Goal: Task Accomplishment & Management: Use online tool/utility

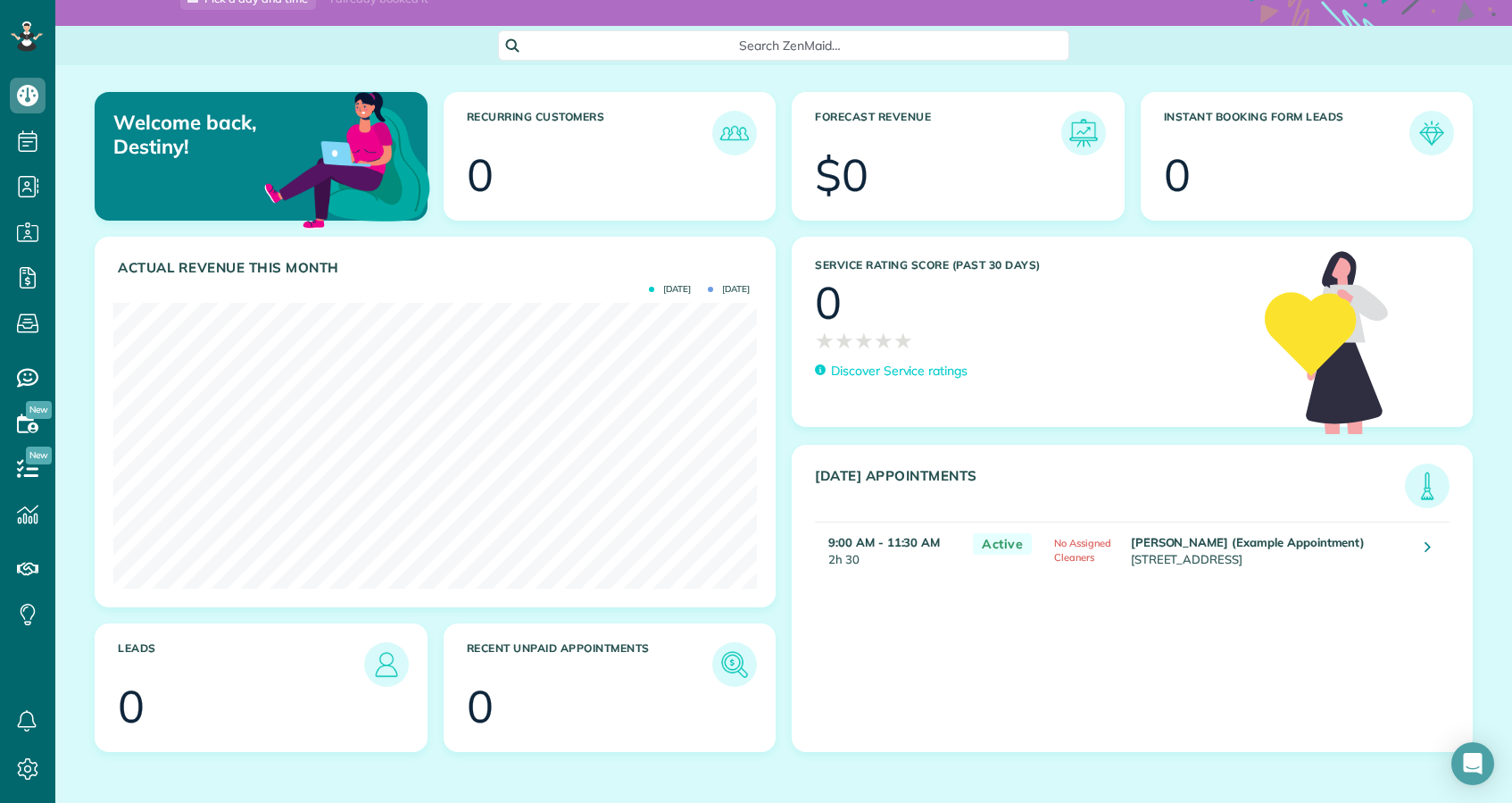
click at [1424, 540] on link at bounding box center [1427, 549] width 32 height 32
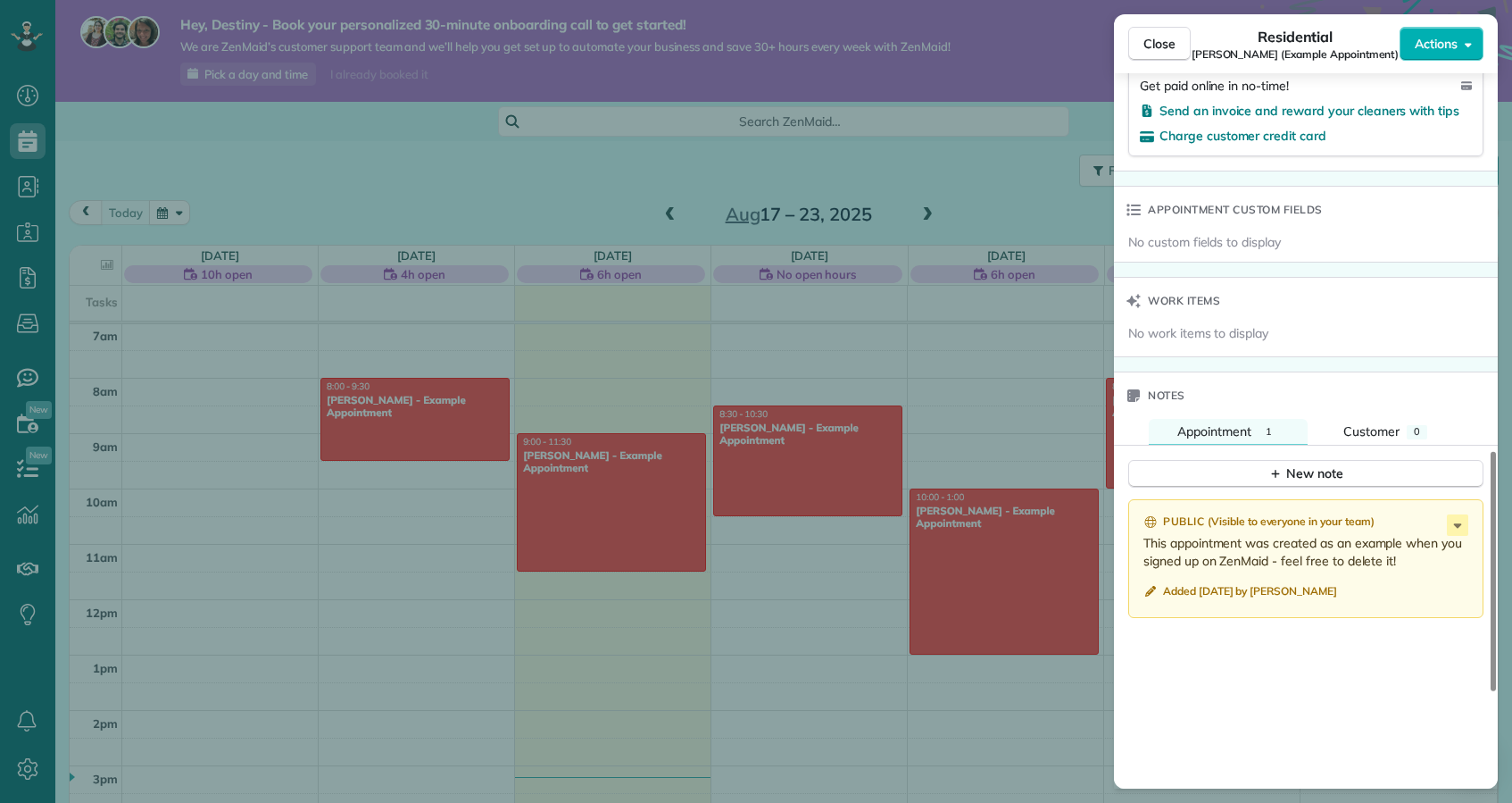
scroll to position [1126, 0]
click at [422, 509] on div "Close Residential Carolyn Arellano (Example Appointment) Actions Status Active …" at bounding box center [756, 402] width 1512 height 803
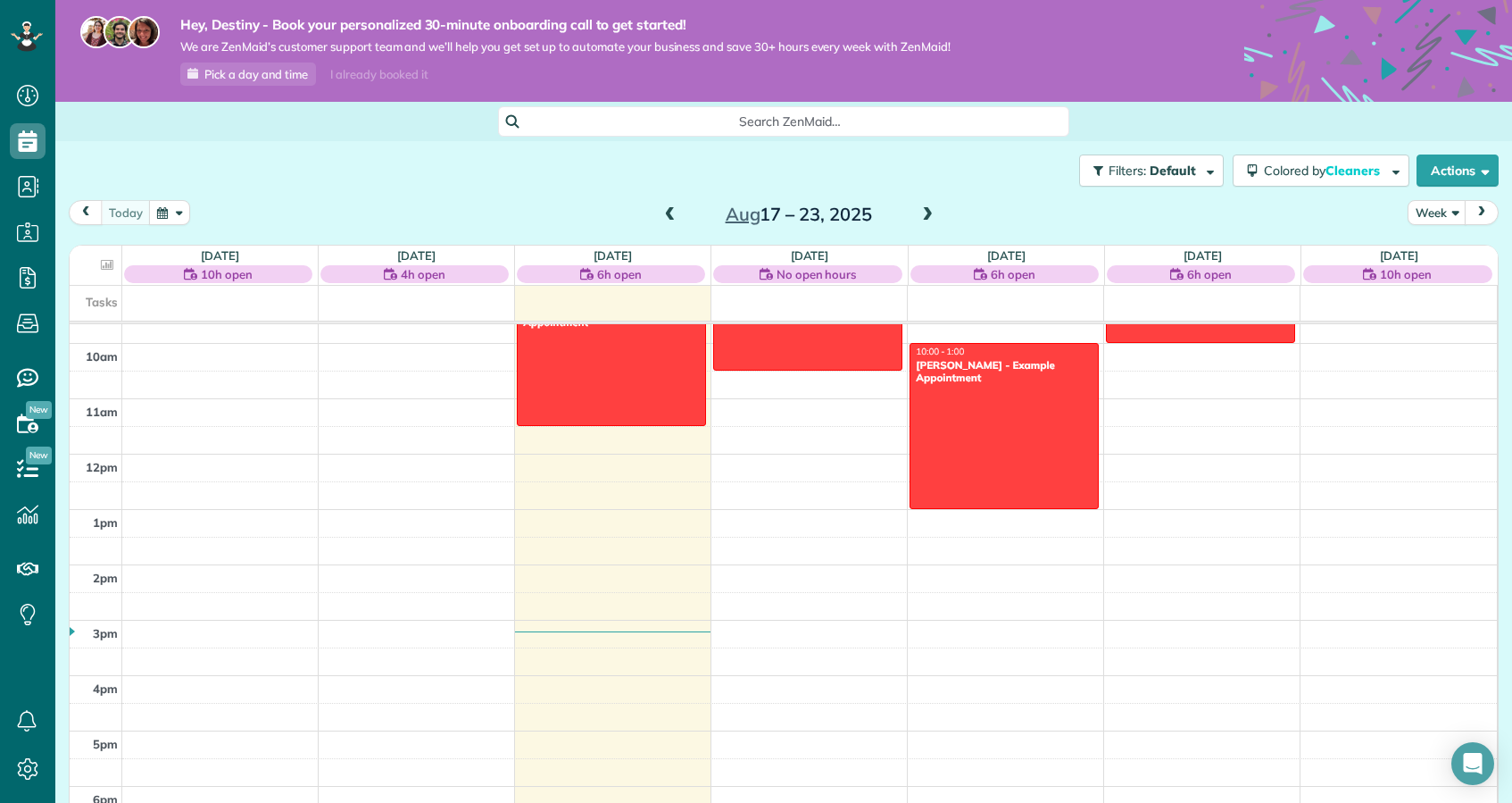
scroll to position [536, 0]
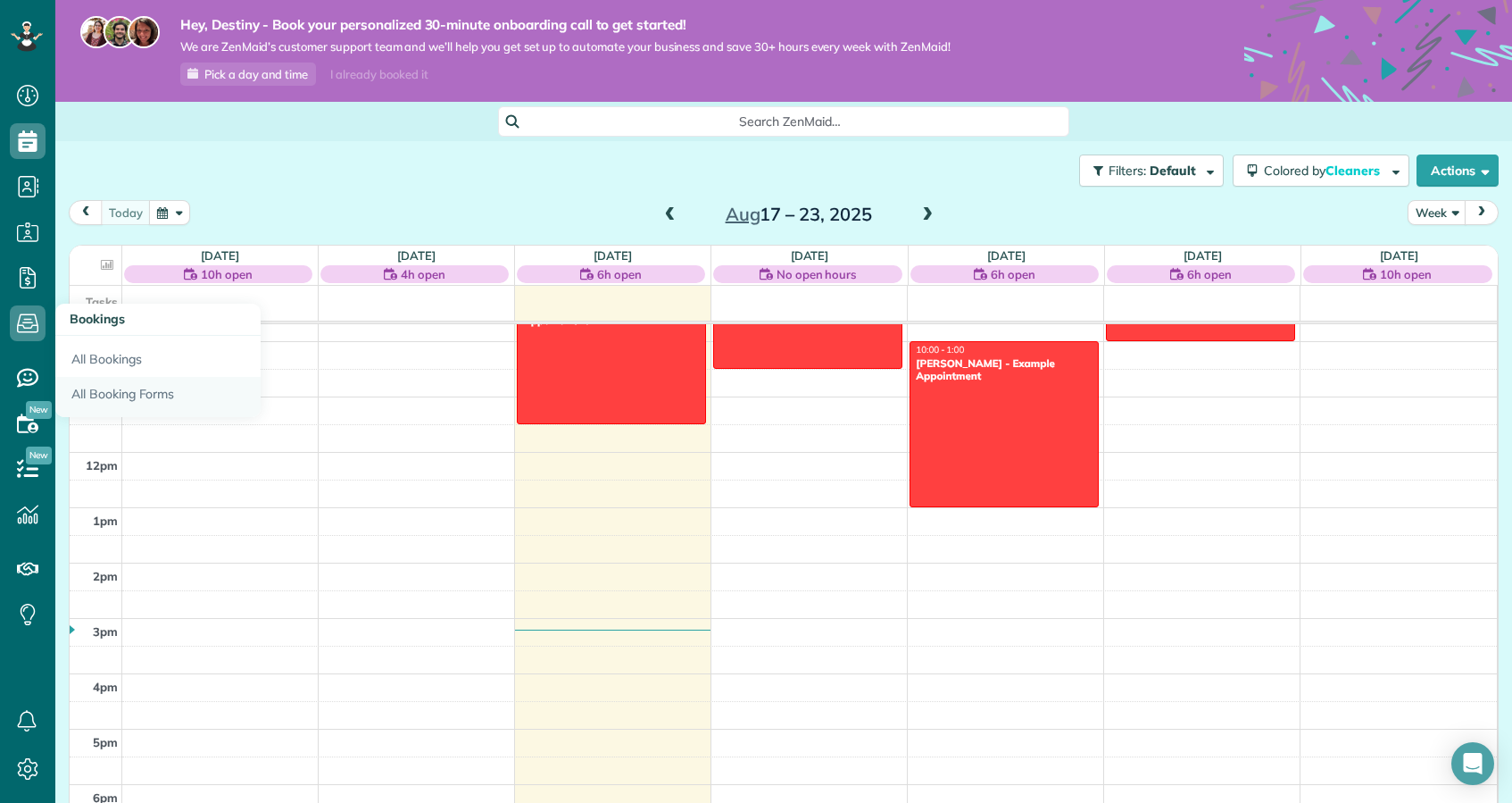
click at [143, 396] on link "All Booking Forms" at bounding box center [157, 398] width 205 height 41
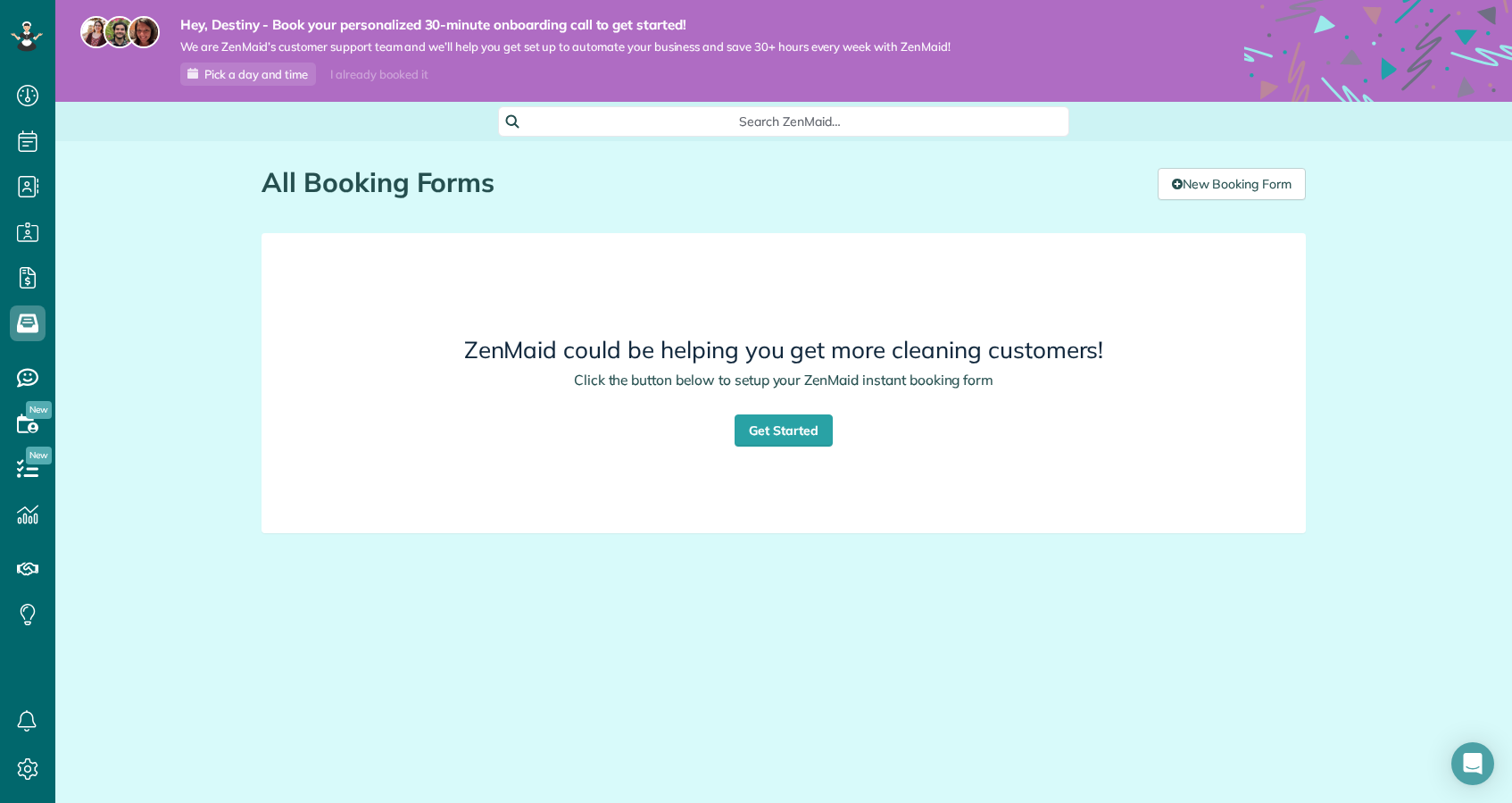
scroll to position [8, 8]
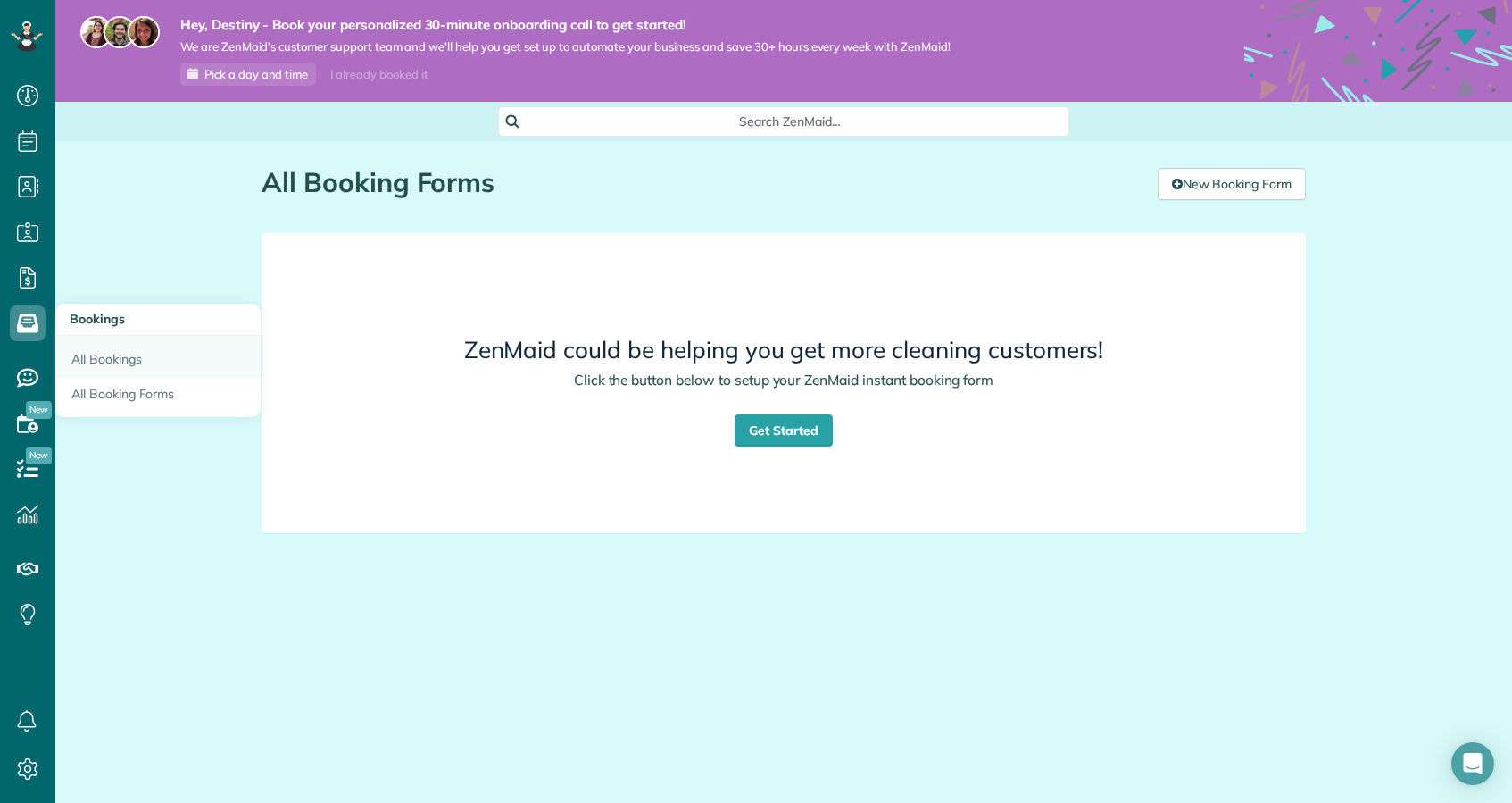
click at [128, 365] on link "All Bookings" at bounding box center [157, 356] width 205 height 41
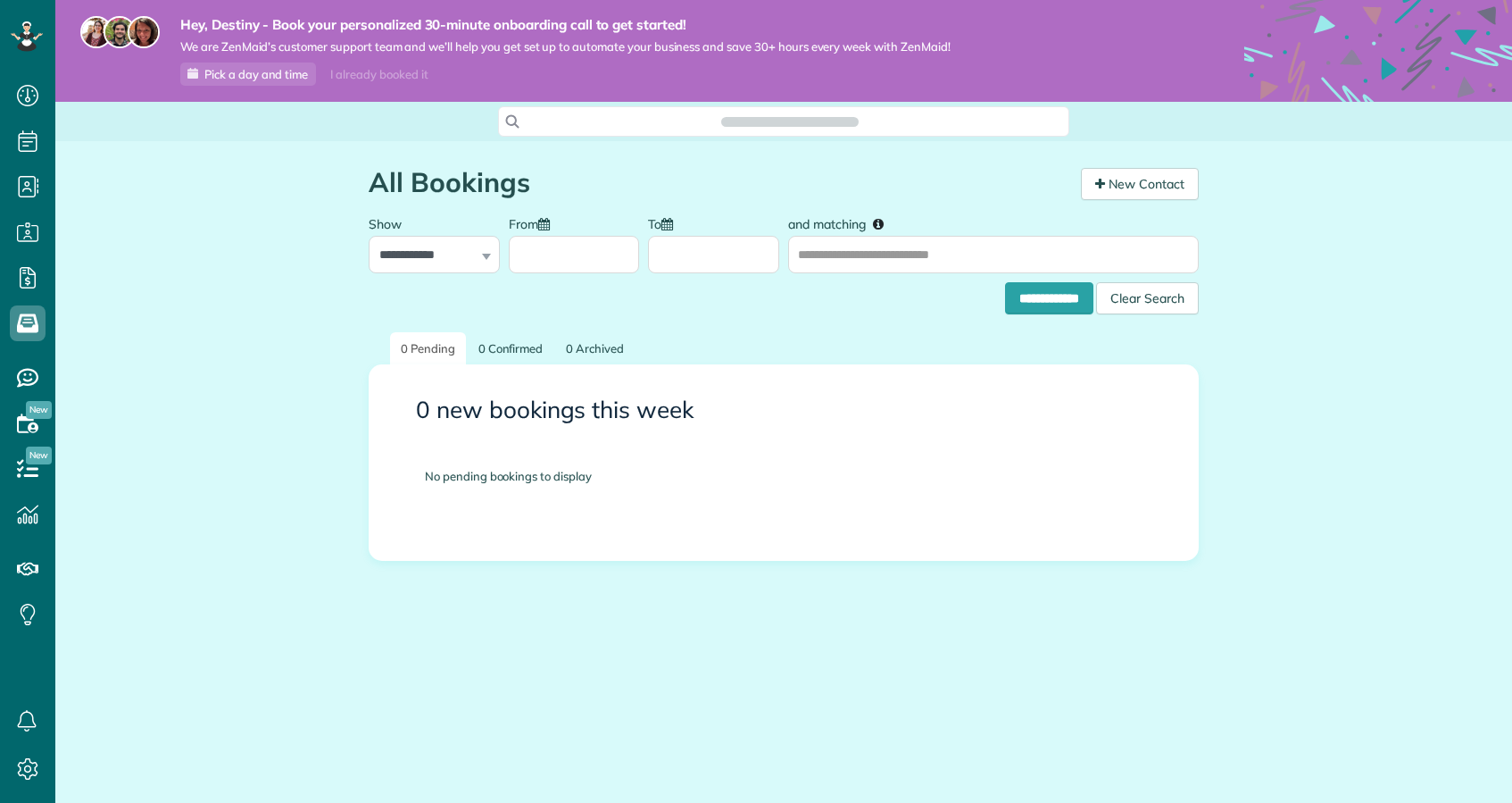
scroll to position [8, 8]
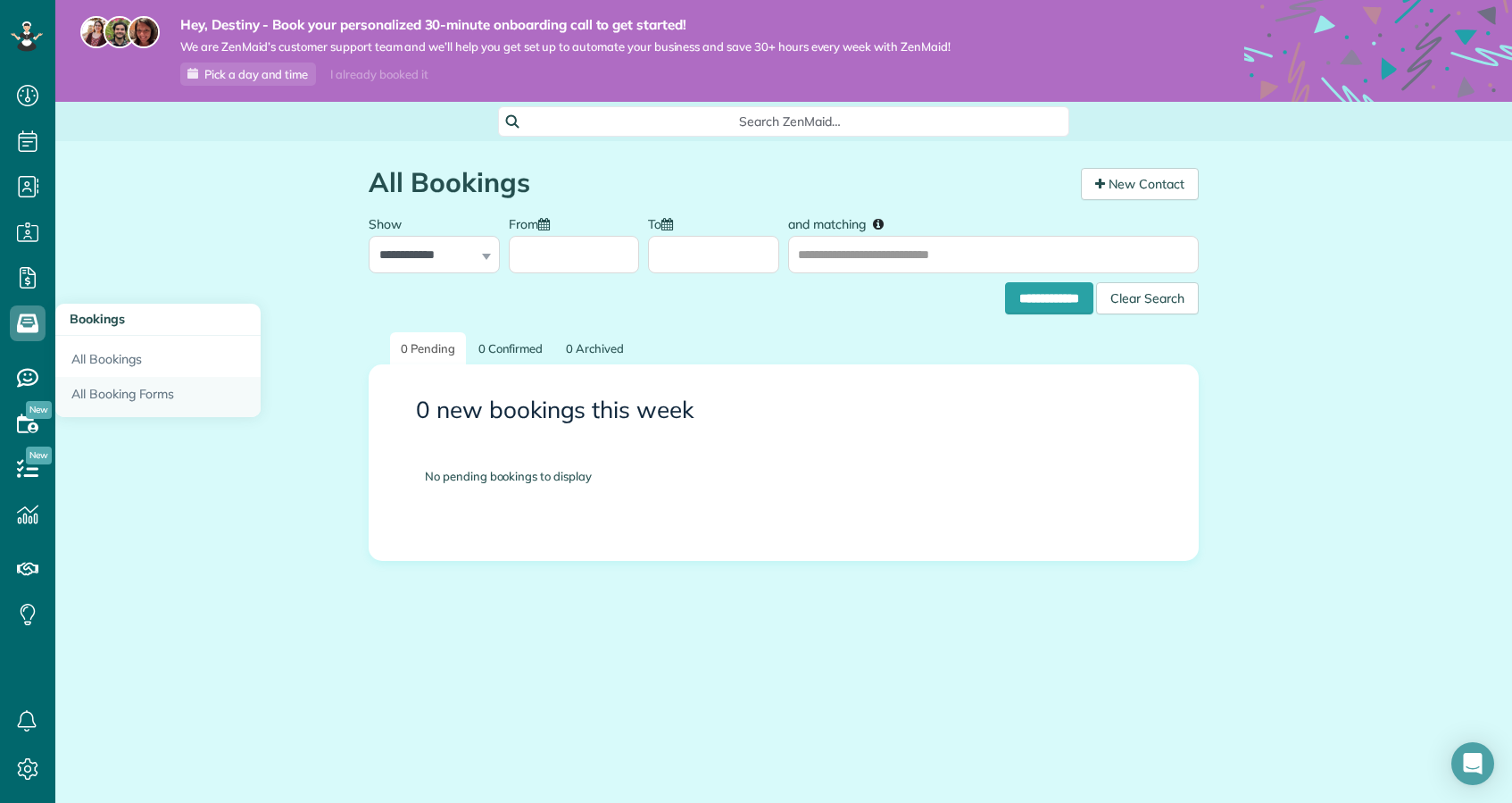
click at [109, 385] on link "All Booking Forms" at bounding box center [157, 398] width 205 height 41
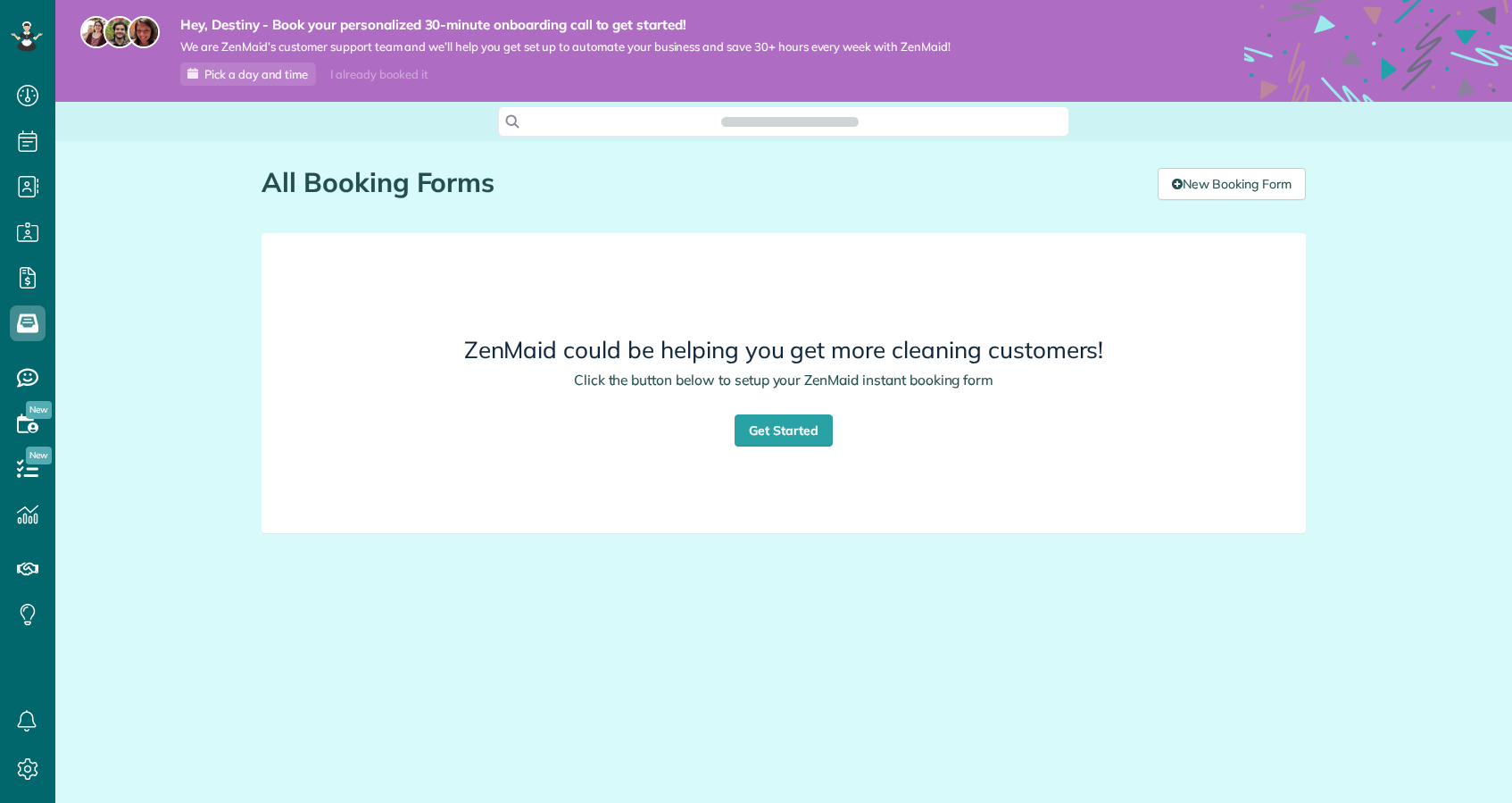
scroll to position [8, 8]
click at [822, 449] on div "ZenMaid could be helping you get more cleaning customers! Click the button belo…" at bounding box center [784, 383] width 985 height 270
click at [781, 433] on link "Get Started" at bounding box center [784, 430] width 98 height 32
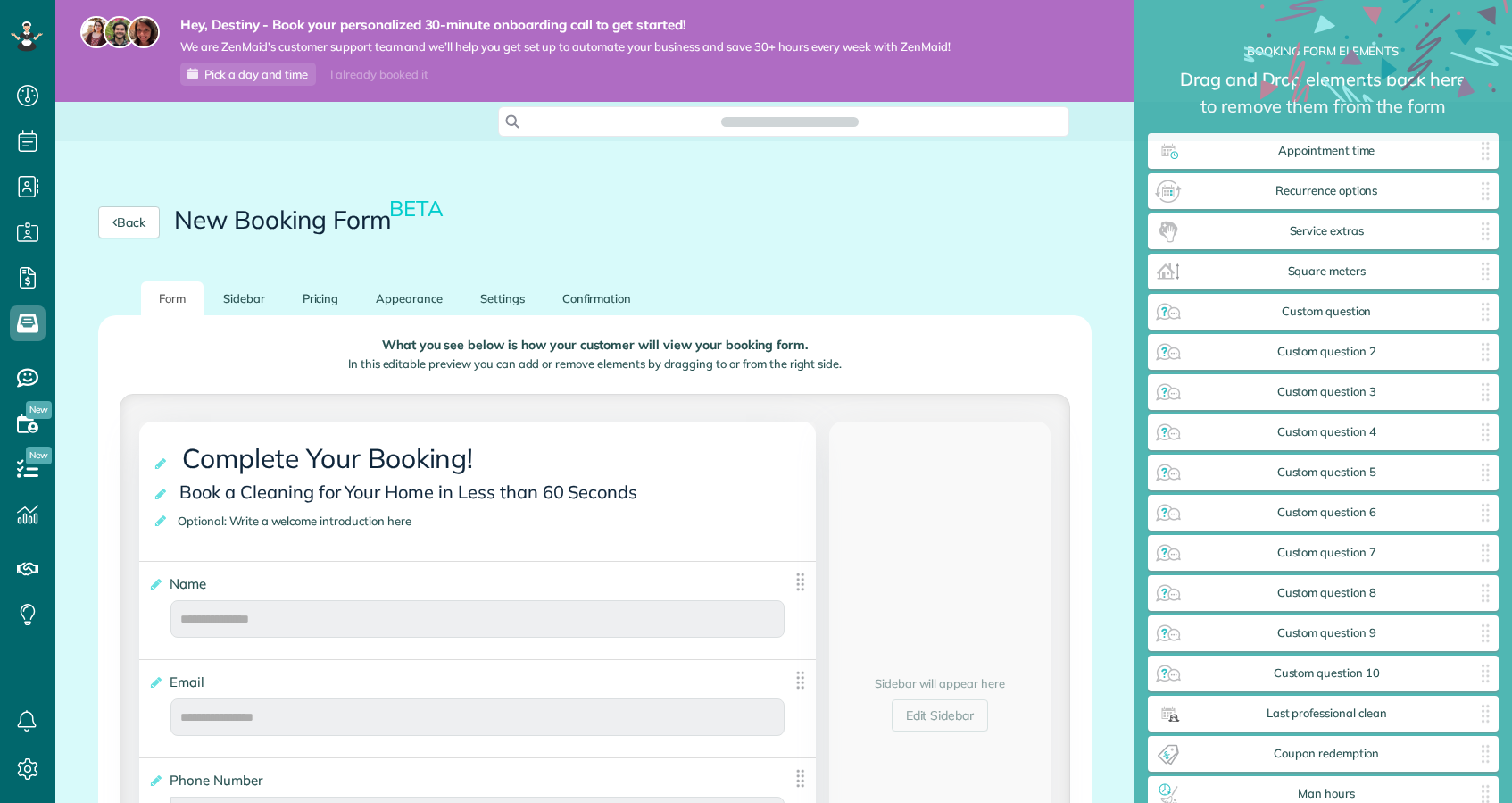
type input "*******"
click at [252, 294] on link "Sidebar" at bounding box center [243, 298] width 78 height 34
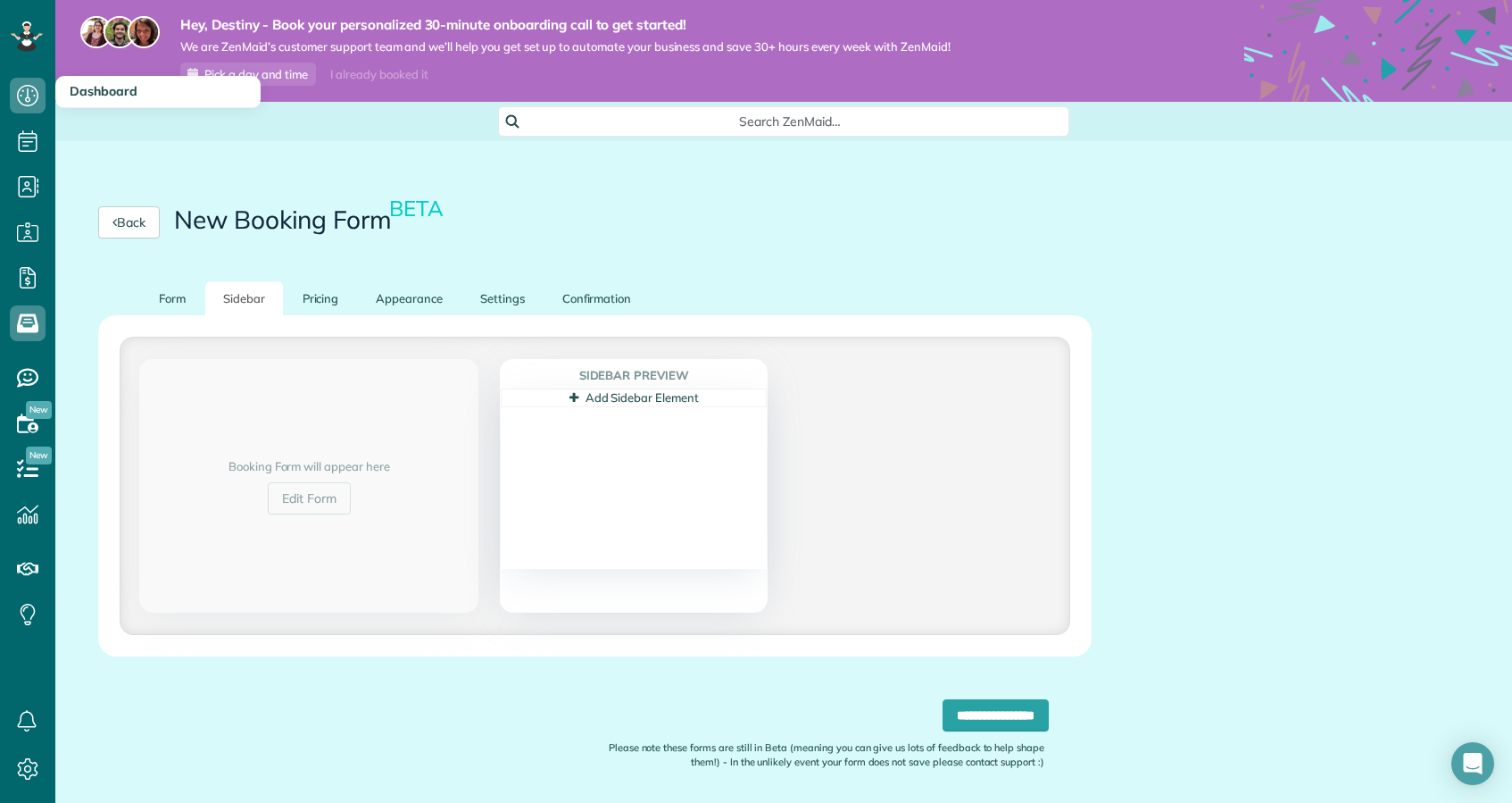
click at [79, 91] on span "Dashboard" at bounding box center [103, 91] width 68 height 16
click at [16, 88] on icon at bounding box center [27, 95] width 35 height 35
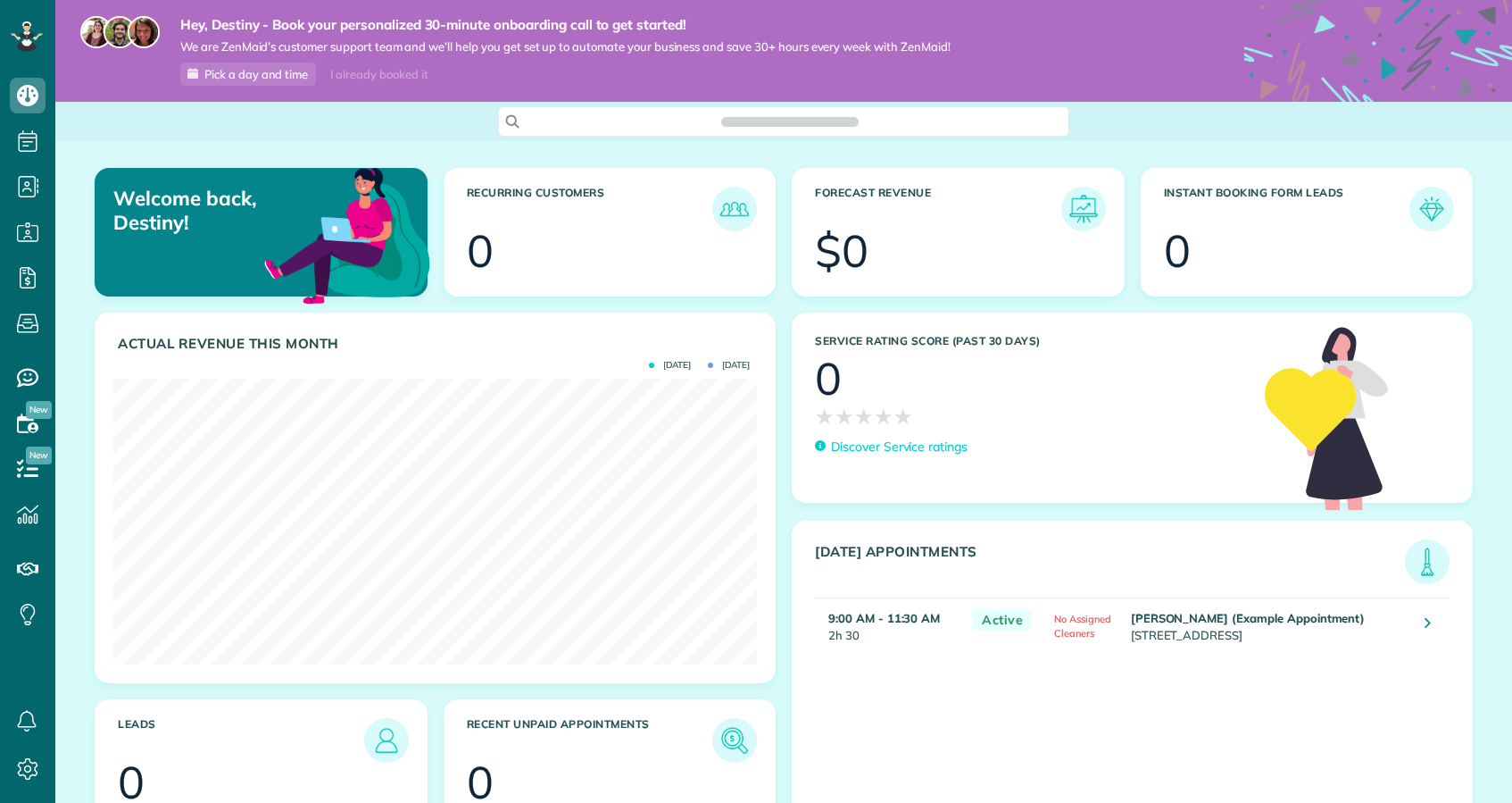
scroll to position [286, 644]
click at [31, 767] on icon at bounding box center [27, 769] width 35 height 35
